Goal: Information Seeking & Learning: Learn about a topic

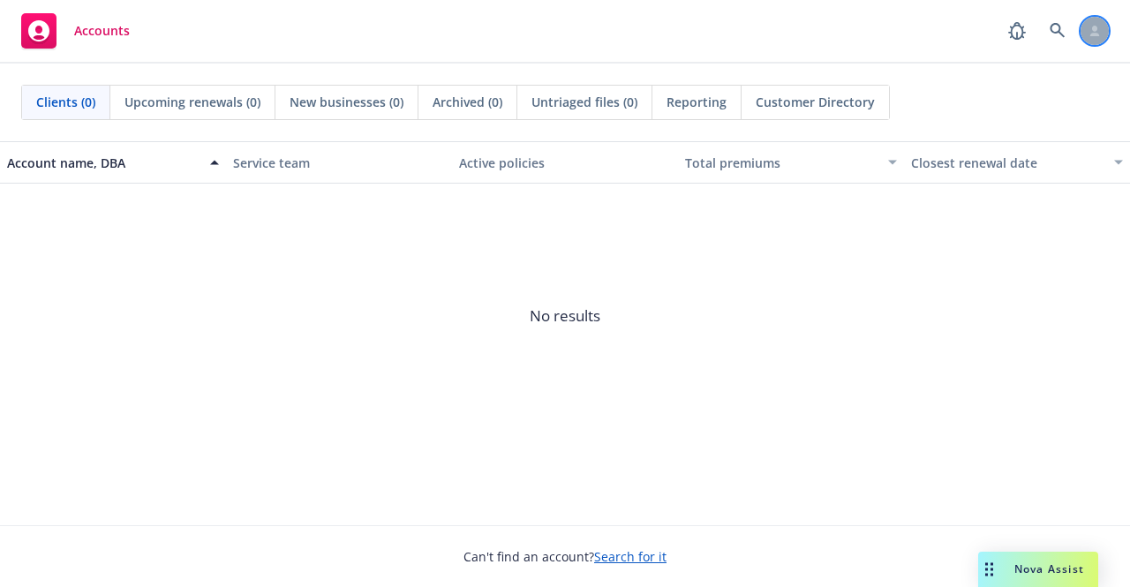
click at [1101, 38] on div at bounding box center [1095, 31] width 28 height 28
click at [1050, 30] on icon at bounding box center [1057, 30] width 15 height 15
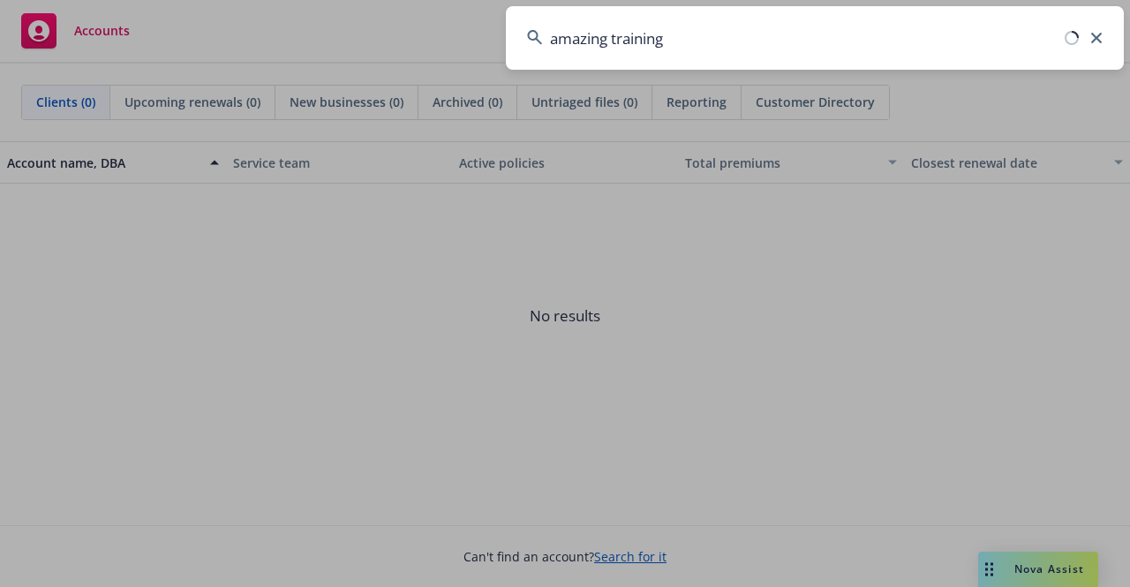
type input "amazing training"
